Goal: Information Seeking & Learning: Learn about a topic

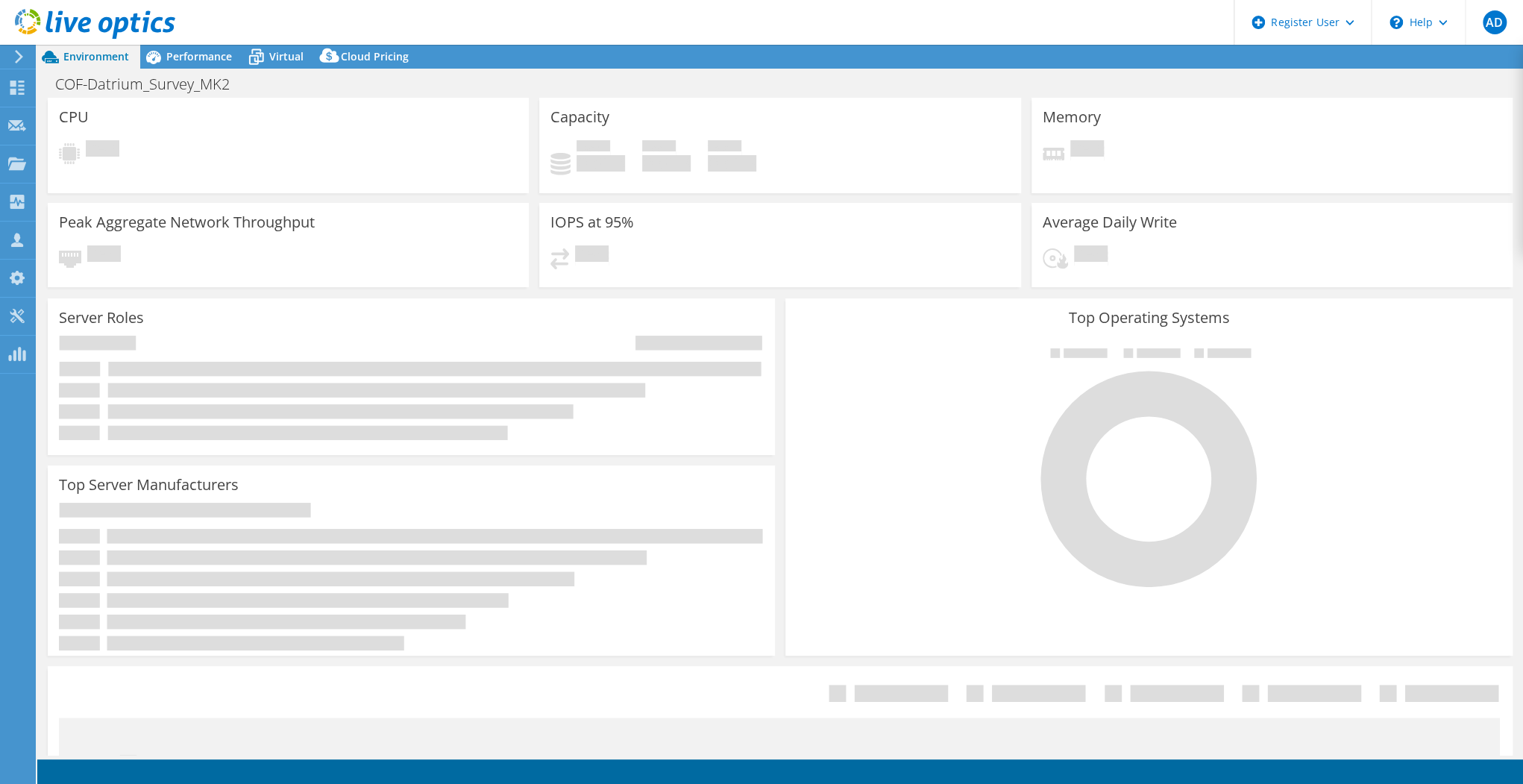
select select "USWest"
select select "USD"
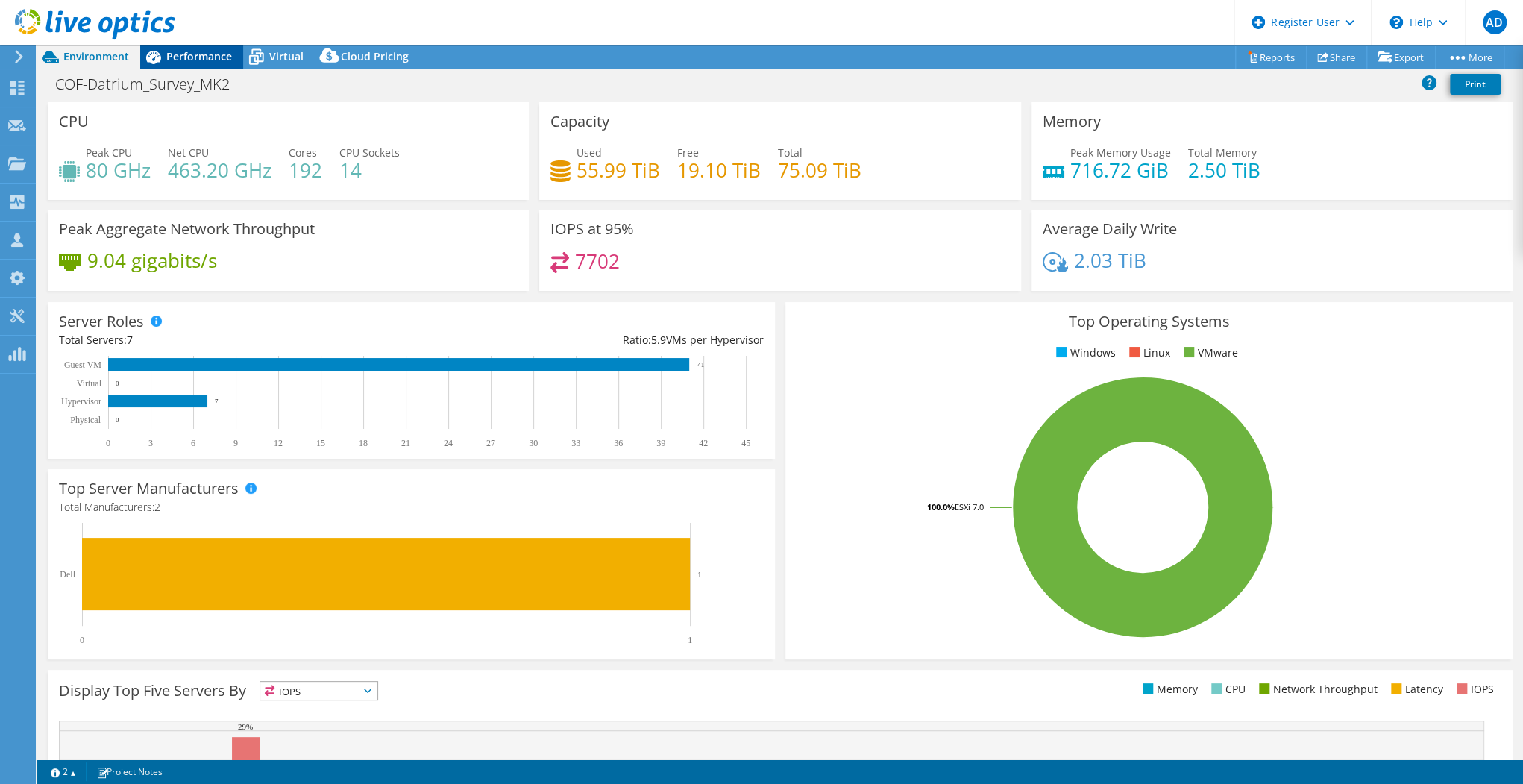
click at [236, 58] on div "Performance" at bounding box center [192, 57] width 103 height 24
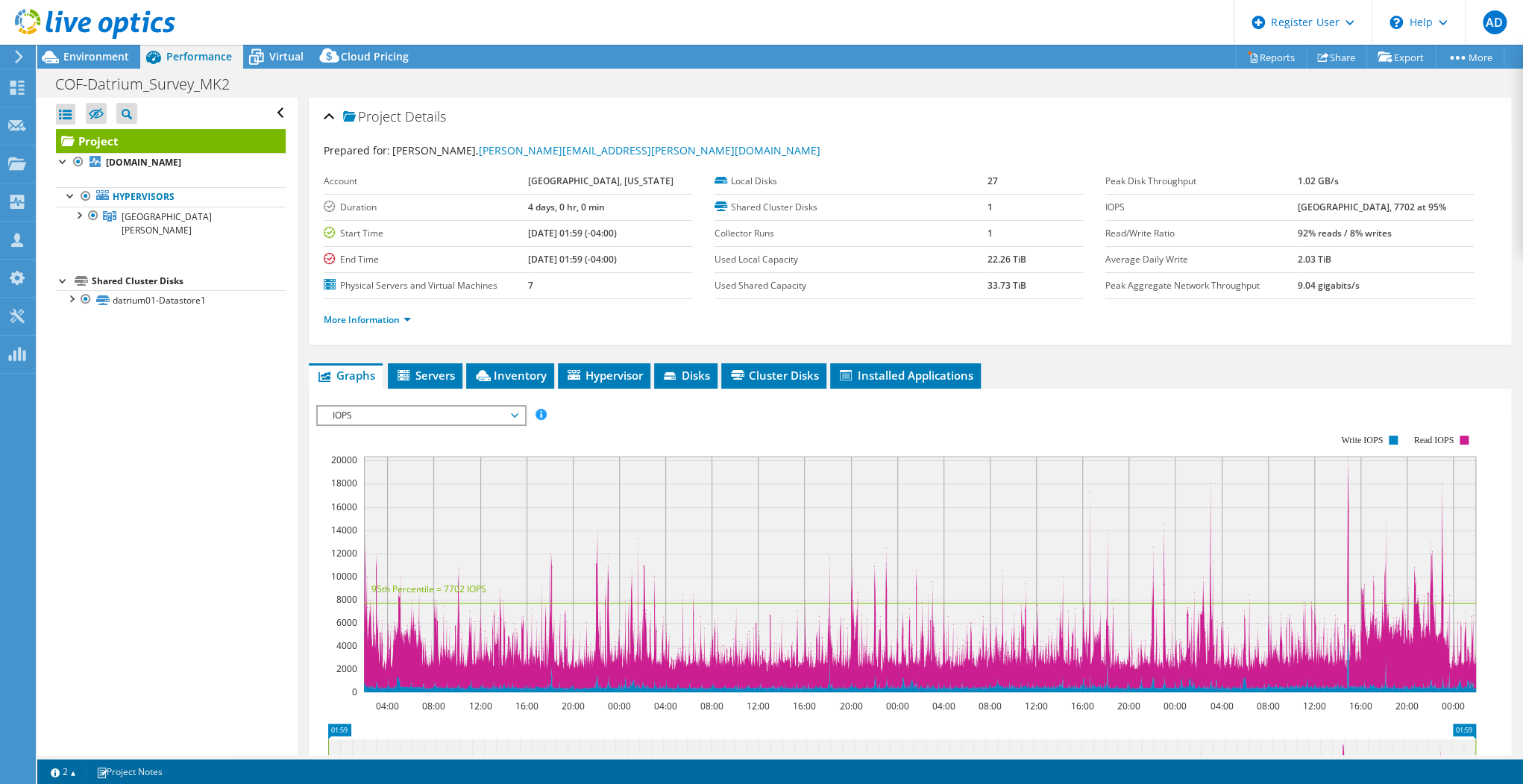
drag, startPoint x: 1405, startPoint y: 227, endPoint x: 1291, endPoint y: 233, distance: 114.2
click at [1291, 233] on tr "Read/Write Ratio 92% reads / 8% writes" at bounding box center [1289, 233] width 369 height 26
click at [403, 315] on link "More Information" at bounding box center [367, 320] width 88 height 13
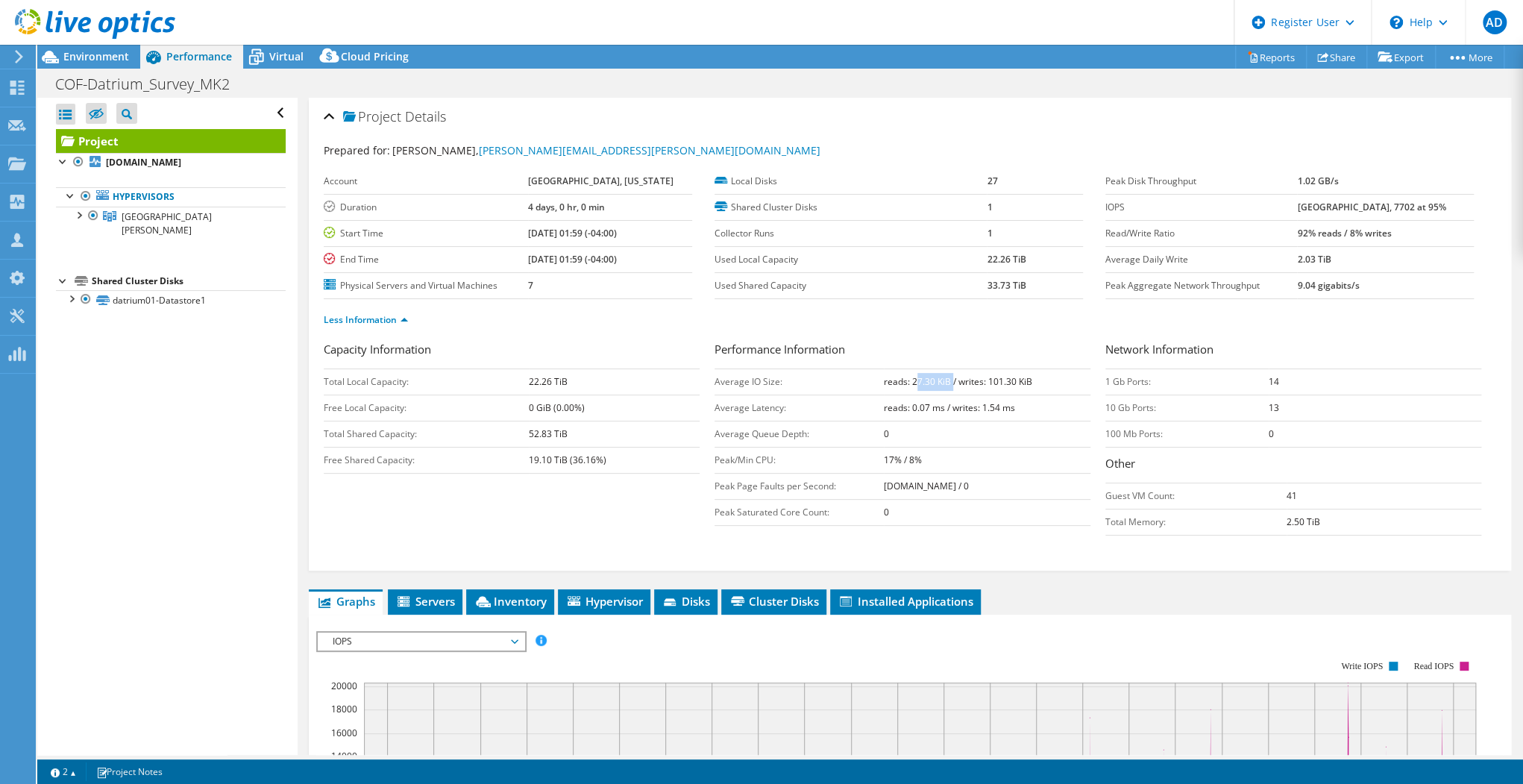
drag, startPoint x: 911, startPoint y: 383, endPoint x: 949, endPoint y: 381, distance: 38.1
click at [949, 381] on b "reads: 27.30 KiB / writes: 101.30 KiB" at bounding box center [958, 381] width 148 height 13
click at [943, 395] on td "reads: 0.07 ms / writes: 1.54 ms" at bounding box center [988, 407] width 207 height 26
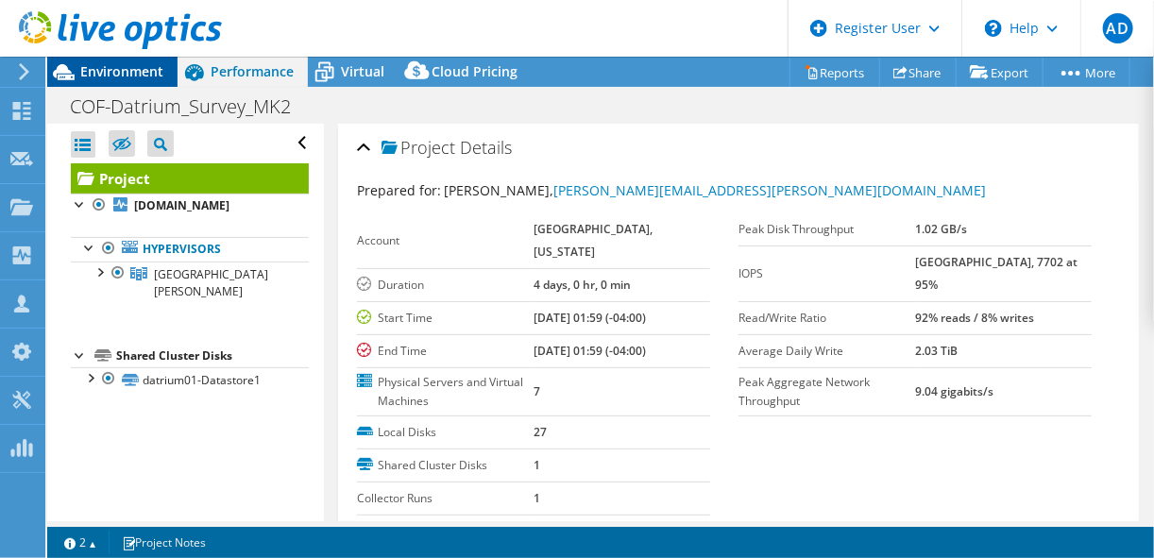
click at [148, 77] on span "Environment" at bounding box center [121, 71] width 83 height 18
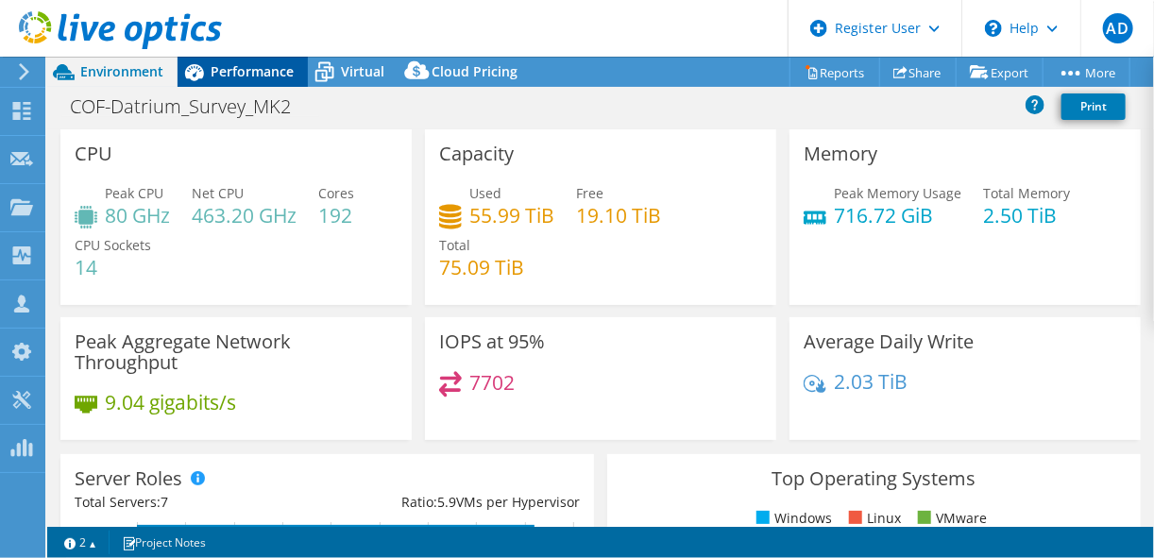
click at [224, 78] on span "Performance" at bounding box center [252, 71] width 83 height 18
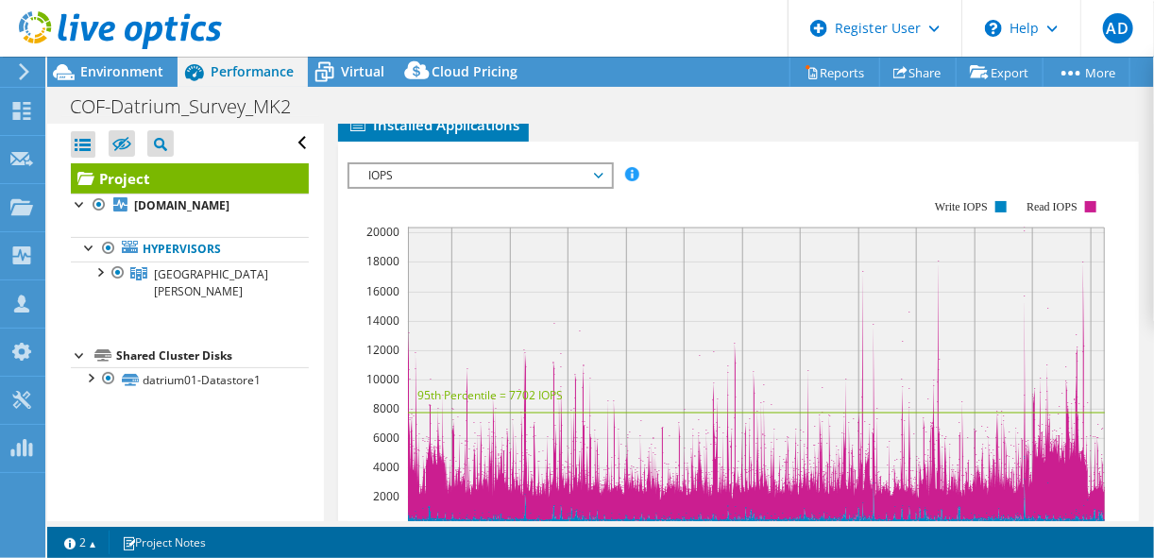
scroll to position [1122, 0]
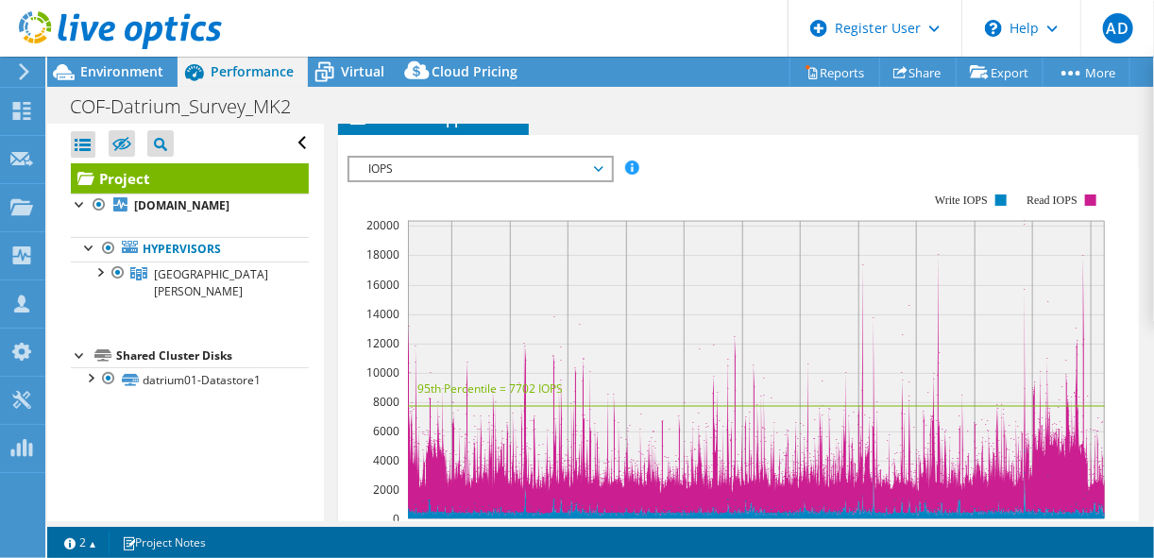
click at [539, 158] on span "IOPS" at bounding box center [480, 169] width 243 height 23
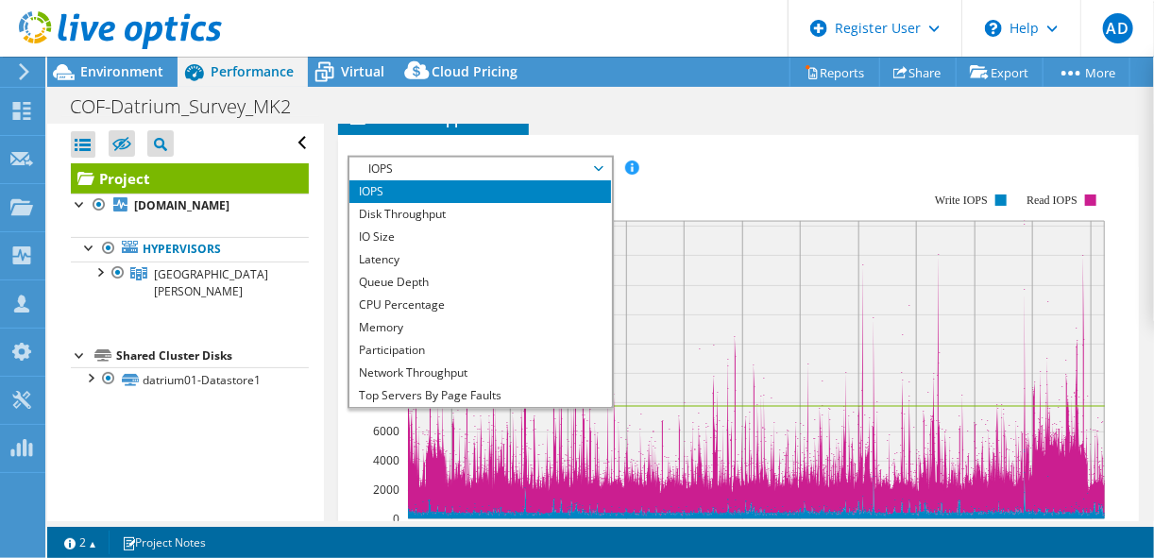
scroll to position [67, 0]
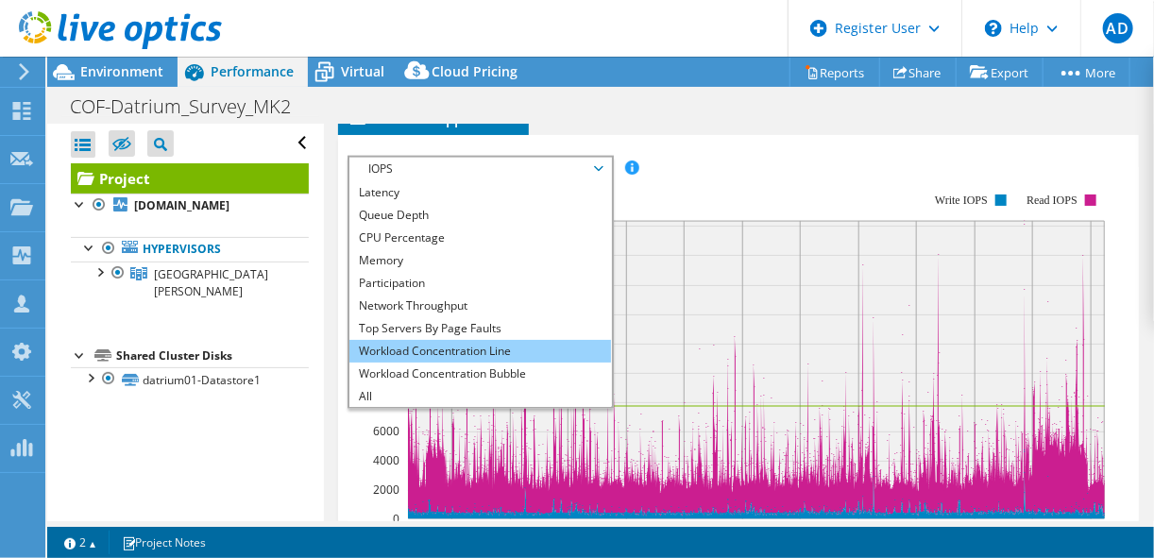
click at [533, 340] on li "Workload Concentration Line" at bounding box center [481, 351] width 262 height 23
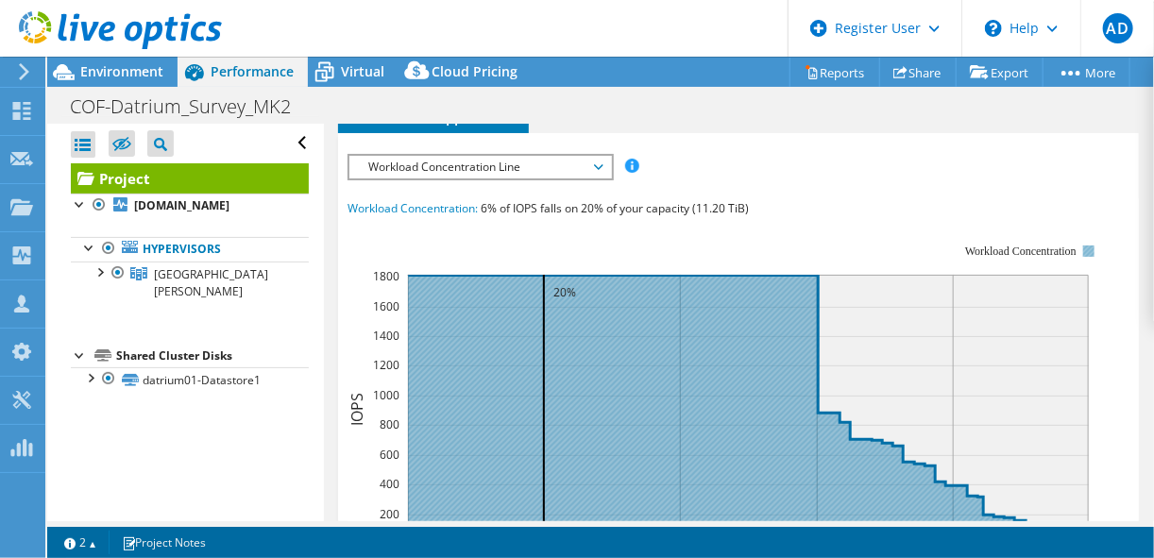
scroll to position [1200, 0]
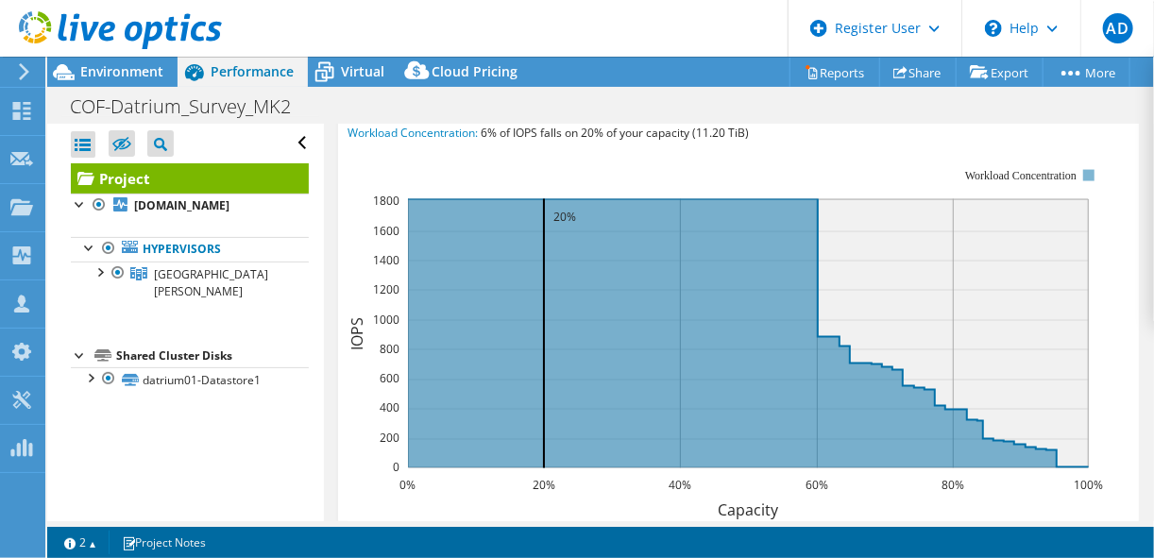
click at [240, 69] on span "Performance" at bounding box center [252, 71] width 83 height 18
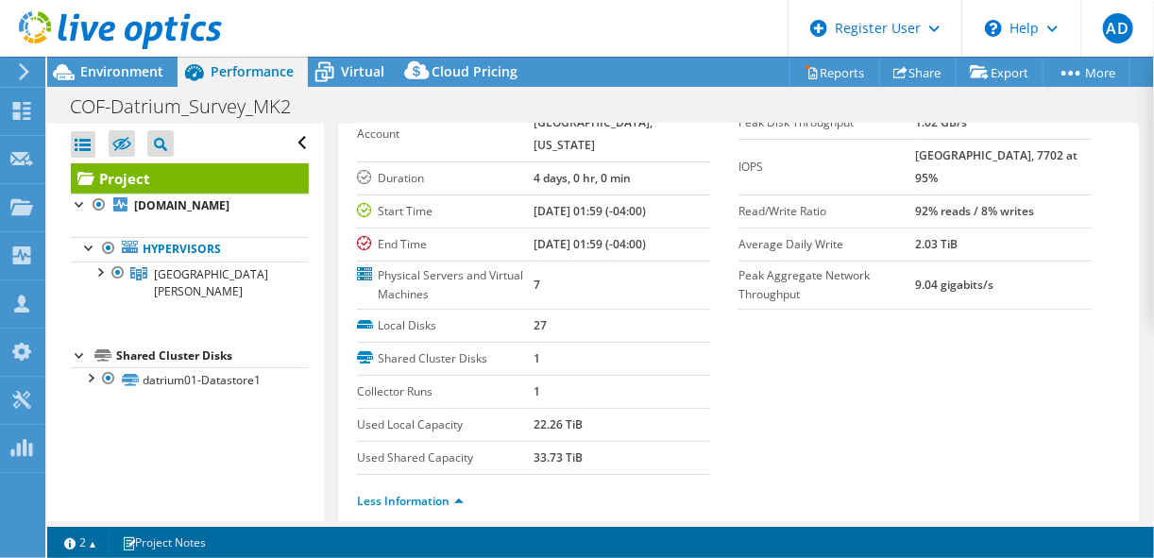
scroll to position [106, 0]
